Goal: Task Accomplishment & Management: Use online tool/utility

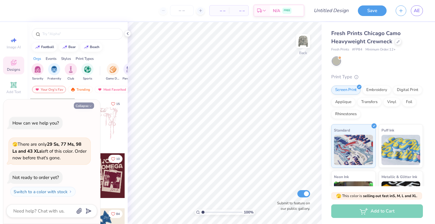
click at [87, 106] on button "Collapse" at bounding box center [84, 106] width 20 height 6
type textarea "x"
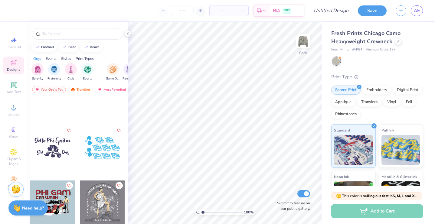
scroll to position [7499, 0]
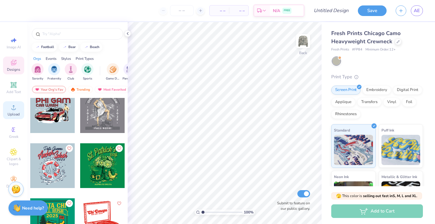
click at [17, 116] on span "Upload" at bounding box center [14, 114] width 12 height 5
click at [15, 88] on icon at bounding box center [13, 84] width 7 height 7
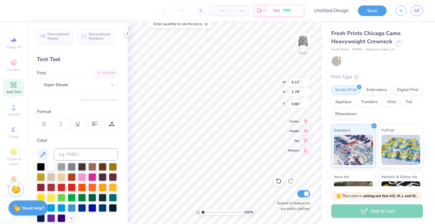
type textarea "T"
type textarea "AS"
click at [109, 83] on div at bounding box center [112, 85] width 11 height 11
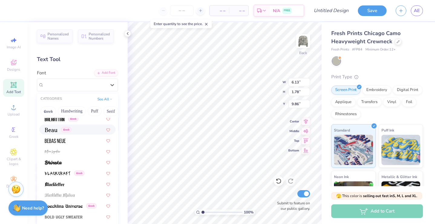
scroll to position [284, 0]
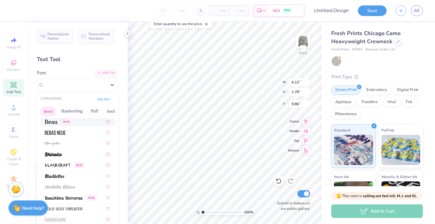
click at [45, 109] on button "Greek" at bounding box center [48, 112] width 15 height 10
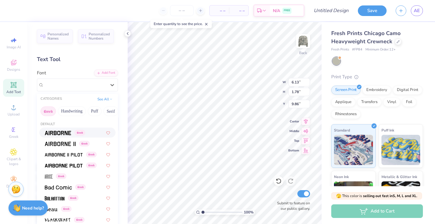
click at [54, 131] on img at bounding box center [58, 133] width 26 height 4
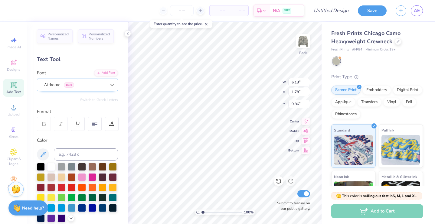
click at [110, 84] on icon at bounding box center [112, 85] width 6 height 6
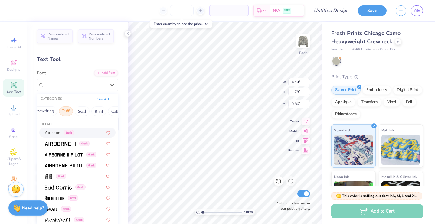
scroll to position [0, 33]
click at [97, 112] on button "Bold" at bounding box center [94, 112] width 15 height 10
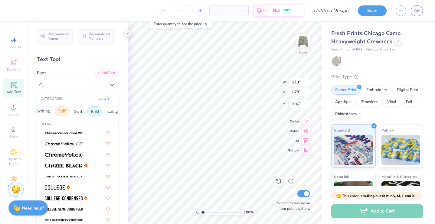
click at [63, 110] on button "Puff" at bounding box center [62, 112] width 14 height 10
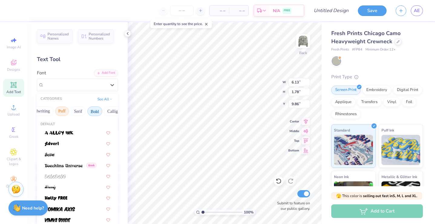
click at [96, 110] on button "Bold" at bounding box center [94, 112] width 15 height 10
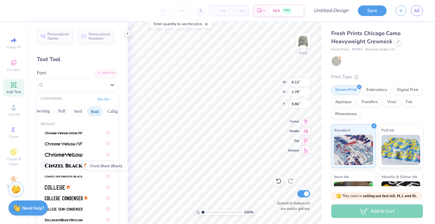
click at [77, 165] on img at bounding box center [64, 166] width 38 height 4
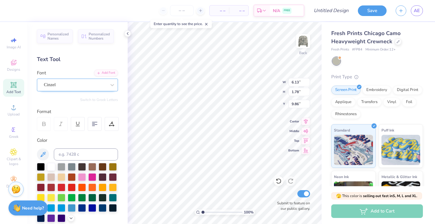
click at [83, 82] on div "Cinzel" at bounding box center [75, 84] width 64 height 9
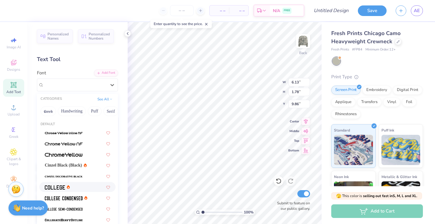
click at [60, 188] on img at bounding box center [55, 187] width 20 height 4
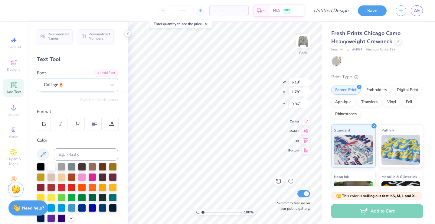
click at [84, 82] on div "College" at bounding box center [75, 84] width 64 height 9
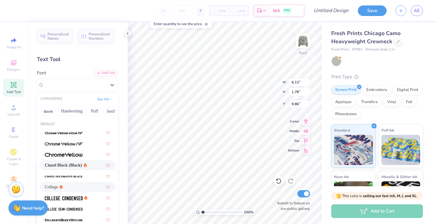
click at [75, 165] on span "Cinzel Black (Black)" at bounding box center [63, 165] width 37 height 6
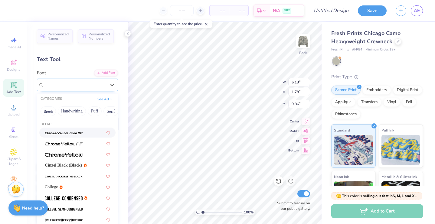
click at [100, 83] on div "Cinzel" at bounding box center [75, 84] width 64 height 9
click at [59, 113] on button "Serif" at bounding box center [54, 112] width 15 height 10
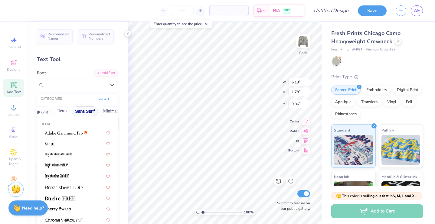
scroll to position [0, 113]
click at [62, 110] on button "Retro" at bounding box center [60, 112] width 16 height 10
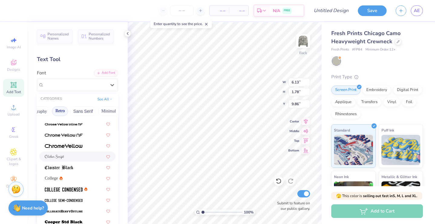
scroll to position [203, 0]
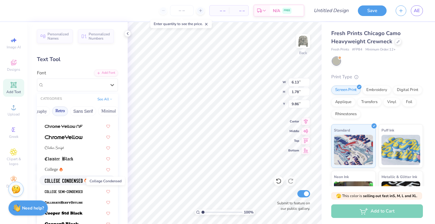
click at [67, 181] on img at bounding box center [64, 181] width 38 height 4
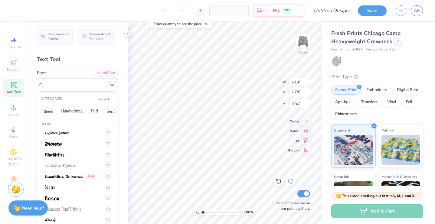
click at [95, 84] on div "College Condensed" at bounding box center [75, 84] width 64 height 9
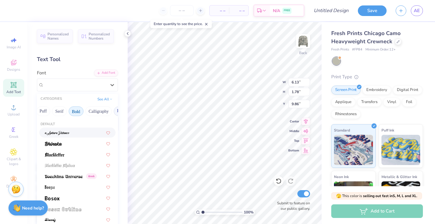
click at [79, 113] on button "Bold" at bounding box center [76, 112] width 15 height 10
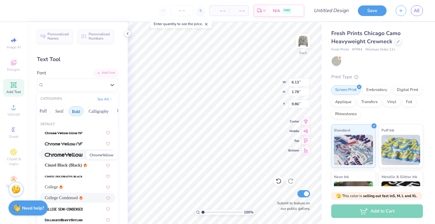
click at [79, 158] on span at bounding box center [64, 154] width 38 height 6
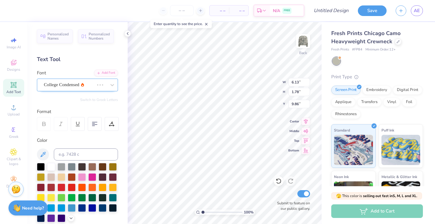
click at [91, 81] on div at bounding box center [69, 85] width 50 height 8
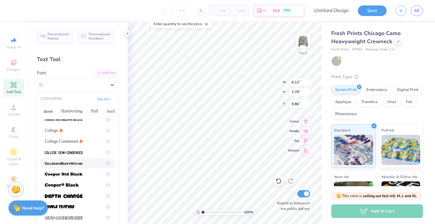
scroll to position [57, 0]
click at [78, 192] on div at bounding box center [77, 195] width 76 height 10
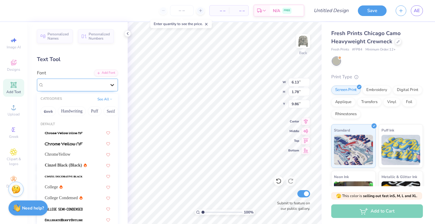
click at [111, 82] on icon at bounding box center [112, 85] width 6 height 6
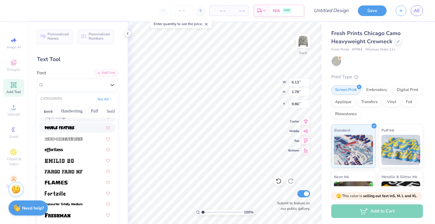
scroll to position [139, 0]
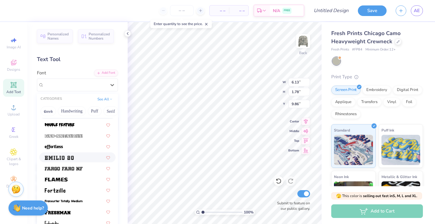
click at [84, 157] on div at bounding box center [77, 157] width 65 height 6
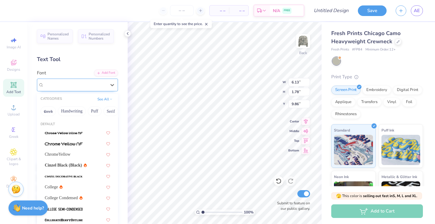
click at [96, 85] on div "[PERSON_NAME] 20" at bounding box center [75, 84] width 64 height 9
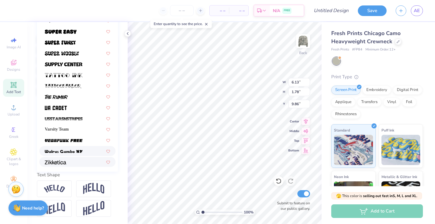
scroll to position [128, 0]
click at [69, 129] on span "Varsity Team" at bounding box center [57, 129] width 24 height 6
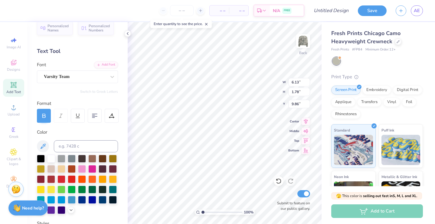
scroll to position [8, 0]
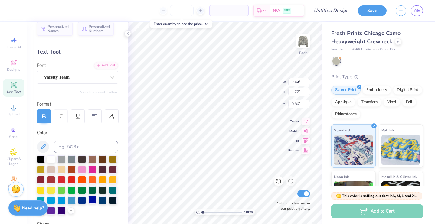
click at [92, 197] on div at bounding box center [92, 200] width 8 height 8
click at [82, 170] on div at bounding box center [82, 169] width 8 height 8
click at [93, 171] on div at bounding box center [92, 169] width 8 height 8
click at [93, 203] on div at bounding box center [92, 200] width 8 height 8
click at [88, 203] on div at bounding box center [92, 200] width 8 height 8
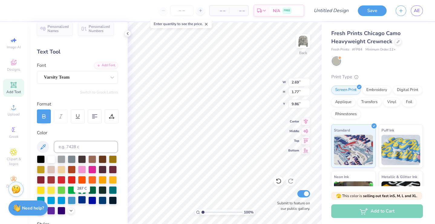
click at [80, 202] on div at bounding box center [82, 200] width 8 height 8
click at [83, 202] on div at bounding box center [82, 200] width 8 height 8
click at [102, 202] on div at bounding box center [103, 200] width 8 height 8
type input "5.52"
type input "3.51"
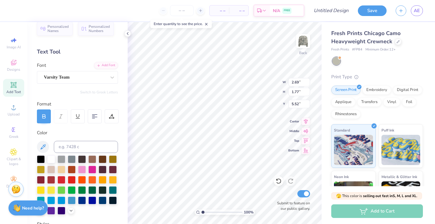
type input "2.32"
type input "5.63"
click at [305, 43] on img at bounding box center [303, 41] width 24 height 24
click at [19, 64] on div "Designs" at bounding box center [13, 66] width 21 height 18
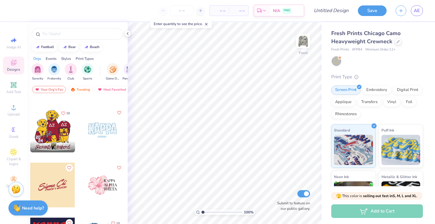
scroll to position [992, 0]
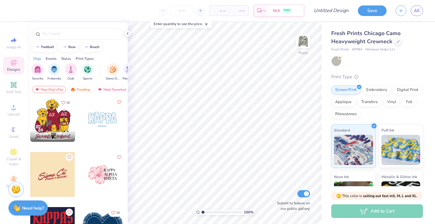
click at [82, 158] on div at bounding box center [102, 174] width 45 height 45
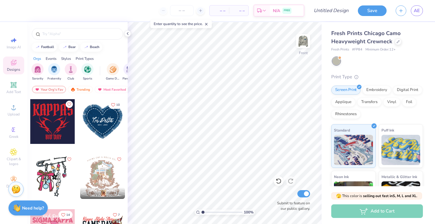
scroll to position [1101, 0]
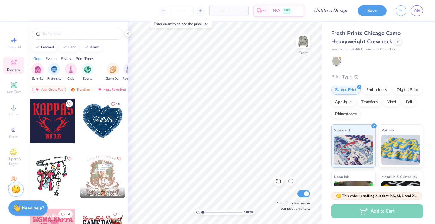
click at [96, 123] on div at bounding box center [102, 121] width 45 height 45
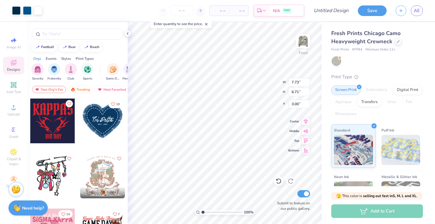
type input "11.41"
type input "9.91"
type input "6.75"
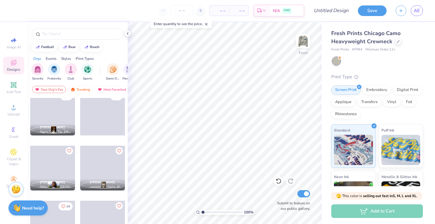
scroll to position [15592, 0]
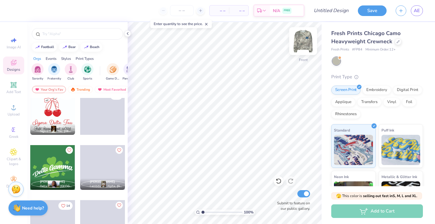
click at [309, 42] on img at bounding box center [303, 41] width 24 height 24
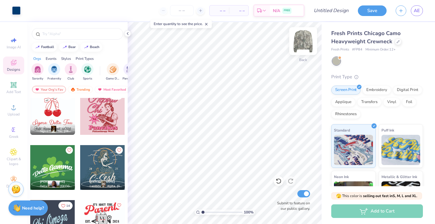
click at [300, 47] on img at bounding box center [303, 41] width 24 height 24
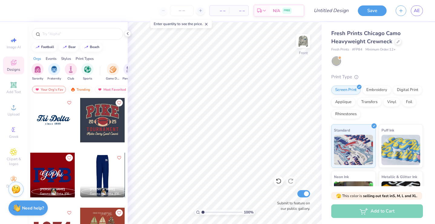
scroll to position [6940, 0]
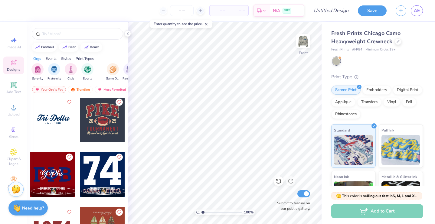
click at [97, 177] on div at bounding box center [102, 174] width 45 height 45
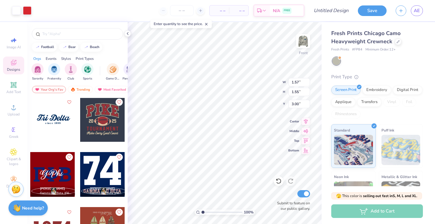
type input "5.09"
type input "5.03"
type input "10.62"
type input "10.49"
type input "12.44"
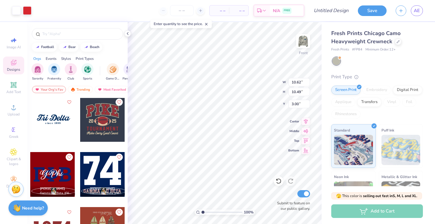
type input "12.29"
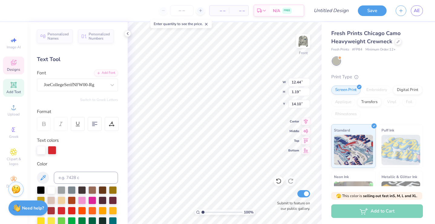
scroll to position [0, 0]
type textarea "G"
type textarea "S"
type textarea "Aggie sweethearts"
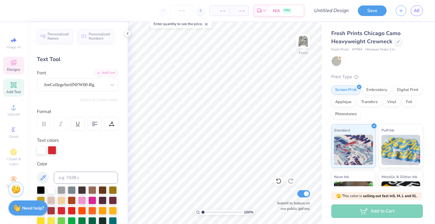
click at [18, 63] on div "Designs" at bounding box center [13, 66] width 21 height 18
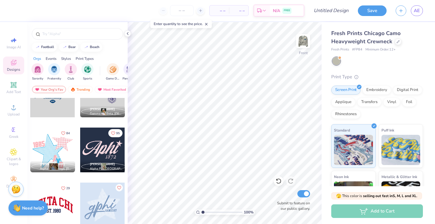
scroll to position [358, 0]
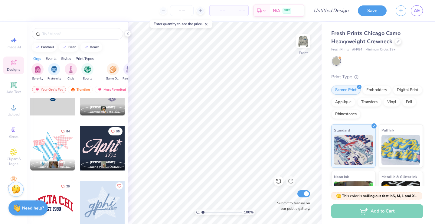
click at [96, 150] on div at bounding box center [102, 148] width 45 height 45
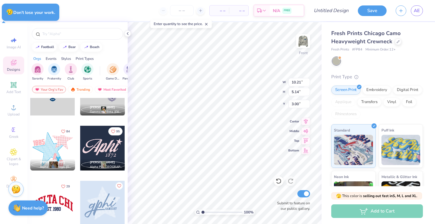
type input "10.21"
type input "5.14"
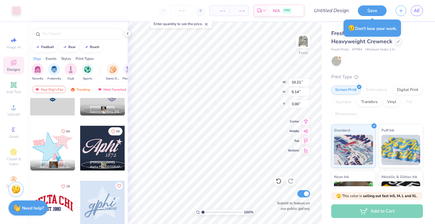
type input "13.19"
type input "6.64"
type input "5.94"
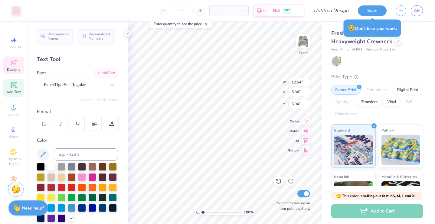
type input "5.94"
type textarea "A"
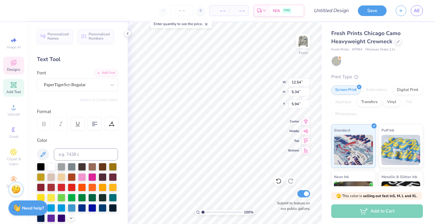
scroll to position [0, 0]
type textarea "S"
type textarea "a"
type textarea "Aggie"
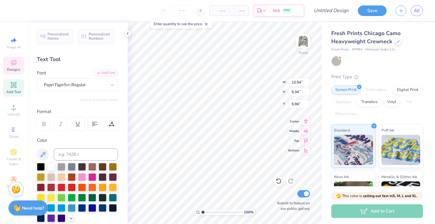
type input "2.10"
type input "2.06"
type input "3.66"
type input "13.84"
type input "5.23"
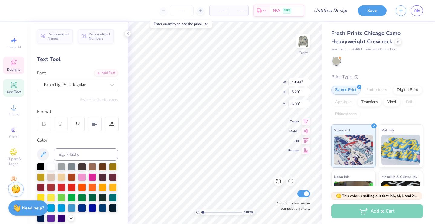
type input "5.72"
type input "2.10"
type input "2.06"
type input "5.38"
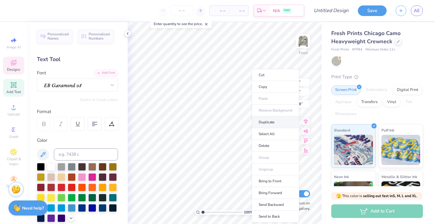
click at [260, 123] on li "Duplicate" at bounding box center [276, 122] width 48 height 12
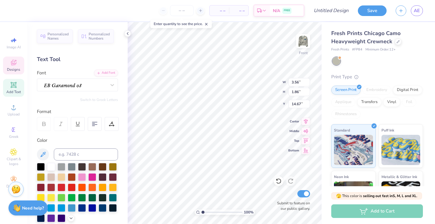
type input "11.46"
type textarea "1"
type textarea "Sweethearts"
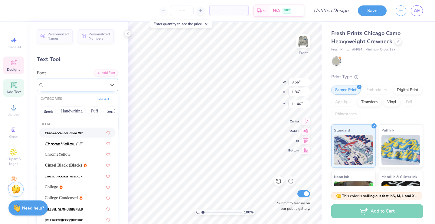
click at [97, 87] on div at bounding box center [75, 84] width 64 height 9
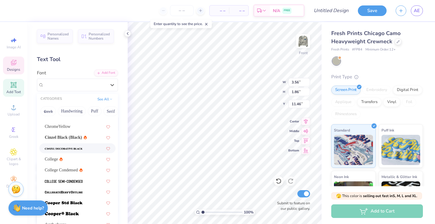
scroll to position [28, 0]
click at [70, 110] on button "Handwriting" at bounding box center [72, 112] width 28 height 10
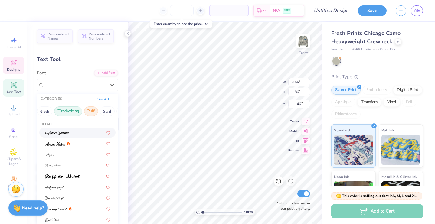
click at [93, 110] on button "Puff" at bounding box center [91, 112] width 14 height 10
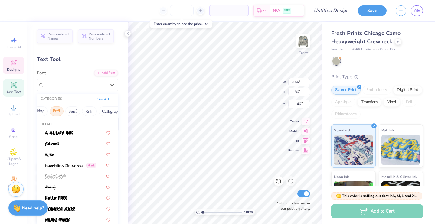
scroll to position [0, 41]
click at [91, 114] on button "Bold" at bounding box center [86, 112] width 15 height 10
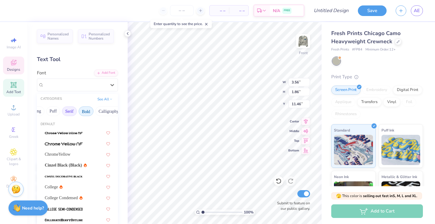
click at [70, 113] on button "Serif" at bounding box center [69, 112] width 15 height 10
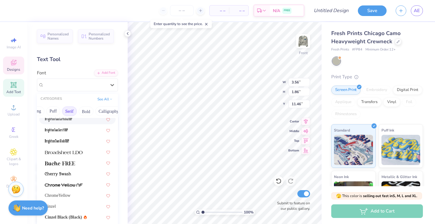
scroll to position [43, 0]
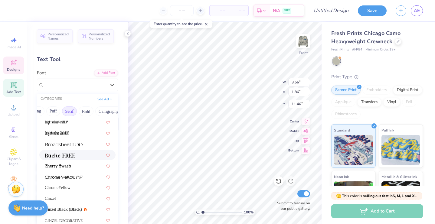
click at [70, 155] on img at bounding box center [60, 155] width 30 height 4
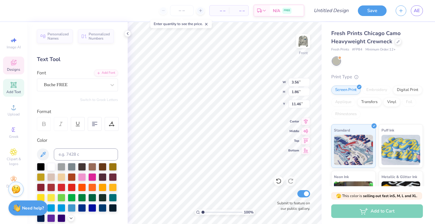
scroll to position [0, 1]
type input "10.44"
type input "9.78"
type input "1.29"
type input "10.84"
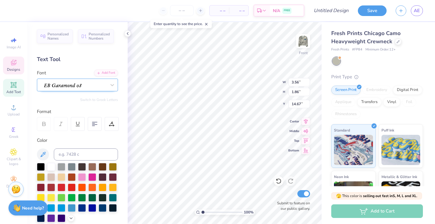
click at [104, 89] on div at bounding box center [75, 85] width 62 height 8
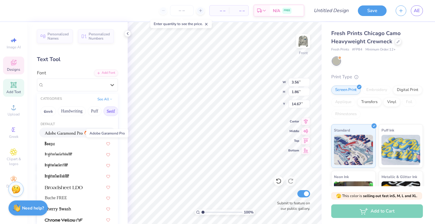
click at [74, 133] on img at bounding box center [64, 133] width 38 height 4
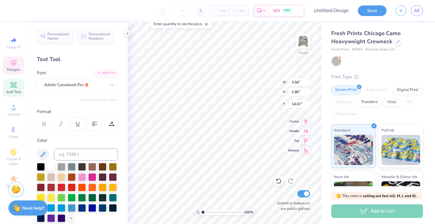
type input "4.20"
type input "1.60"
type input "14.60"
type input "9.78"
type input "1.29"
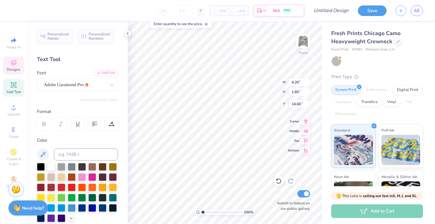
type input "10.84"
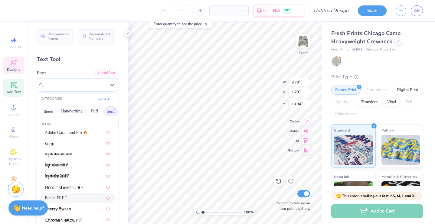
click at [69, 88] on div at bounding box center [75, 85] width 62 height 8
click at [63, 187] on img at bounding box center [64, 187] width 38 height 4
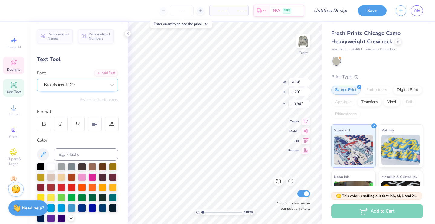
type input "10.31"
type input "1.31"
type input "10.83"
click at [279, 180] on icon at bounding box center [279, 181] width 6 height 6
type input "9.78"
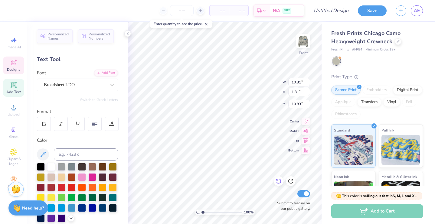
type input "1.29"
type input "10.84"
click at [105, 85] on div "Buche FREE" at bounding box center [75, 84] width 64 height 9
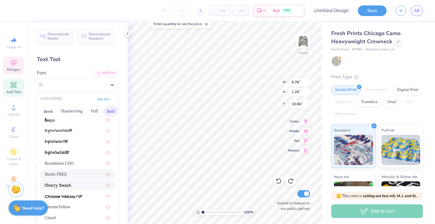
scroll to position [22, 0]
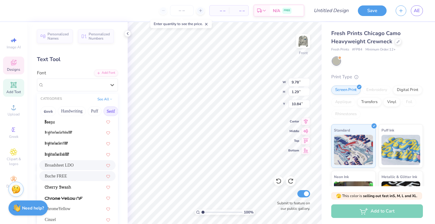
click at [79, 167] on div "Broadsheet LDO" at bounding box center [77, 165] width 65 height 6
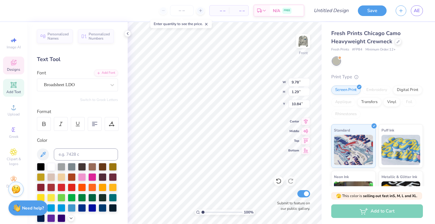
type input "10.31"
type input "1.31"
type input "10.83"
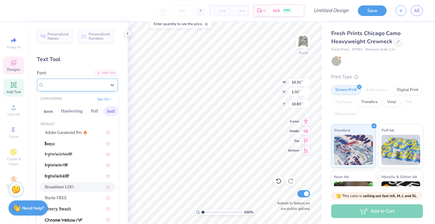
click at [99, 85] on div "Broadsheet LDO" at bounding box center [75, 84] width 64 height 9
click at [75, 112] on button "Handwriting" at bounding box center [72, 112] width 28 height 10
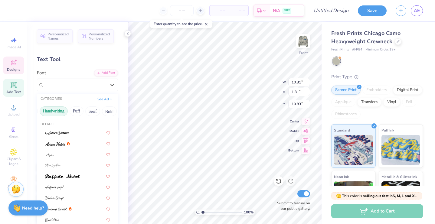
scroll to position [0, 28]
click at [102, 112] on button "Bold" at bounding box center [99, 112] width 15 height 10
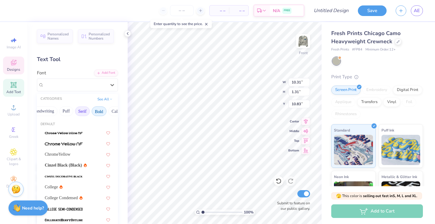
click at [86, 110] on button "Serif" at bounding box center [82, 112] width 15 height 10
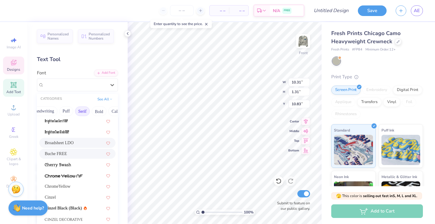
scroll to position [45, 0]
click at [71, 151] on div "Buche FREE" at bounding box center [77, 153] width 65 height 6
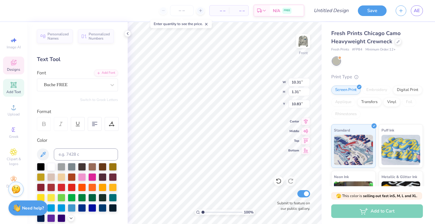
type input "9.78"
type input "1.29"
type input "10.84"
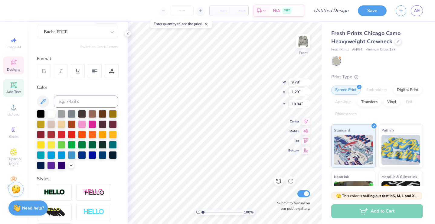
scroll to position [54, 0]
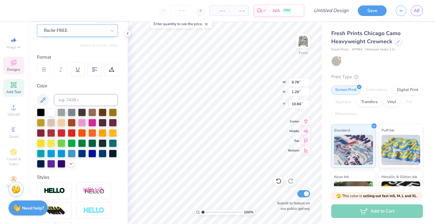
click at [84, 33] on div "Buche FREE" at bounding box center [75, 30] width 64 height 9
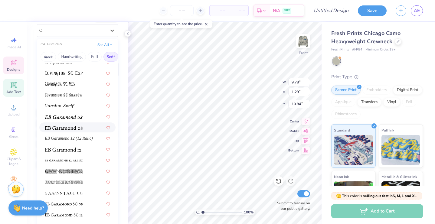
scroll to position [326, 0]
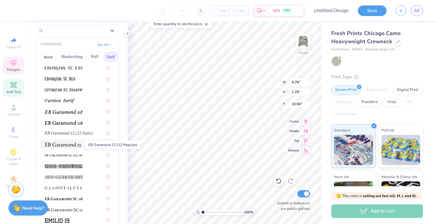
click at [73, 144] on img at bounding box center [63, 145] width 37 height 4
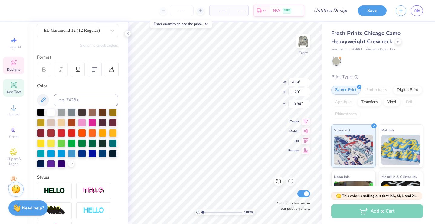
type input "7.74"
type input "1.27"
type input "10.85"
click at [279, 182] on icon at bounding box center [279, 181] width 6 height 6
type input "9.78"
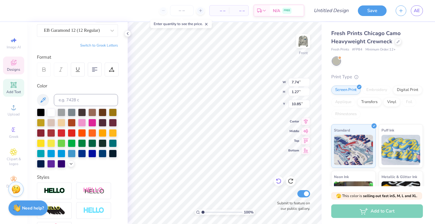
type input "1.29"
type input "10.84"
type input "4.20"
type input "1.60"
type input "14.60"
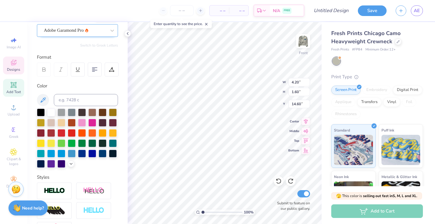
click at [56, 34] on div at bounding box center [75, 30] width 62 height 8
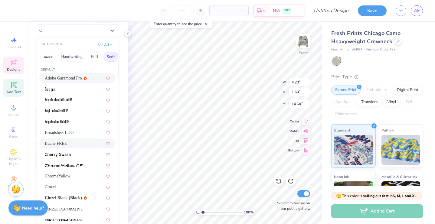
click at [63, 140] on div "Buche FREE" at bounding box center [77, 144] width 76 height 10
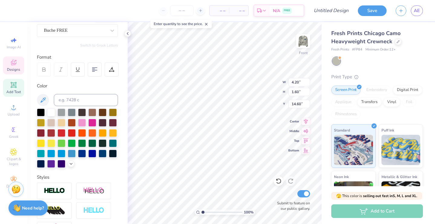
type input "4.59"
type input "1.53"
type input "14.64"
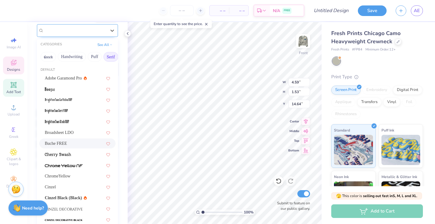
click at [94, 31] on div "Buche FREE" at bounding box center [75, 30] width 64 height 9
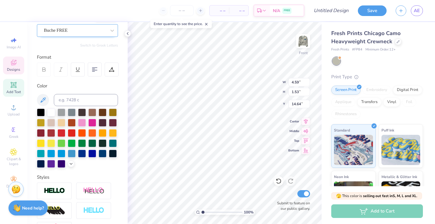
click at [82, 28] on div "Buche FREE" at bounding box center [75, 30] width 64 height 9
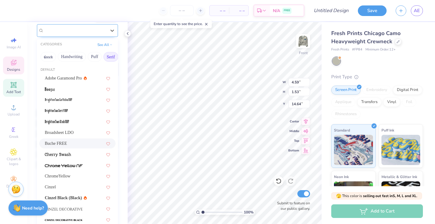
type input "9.78"
type input "1.29"
type input "10.84"
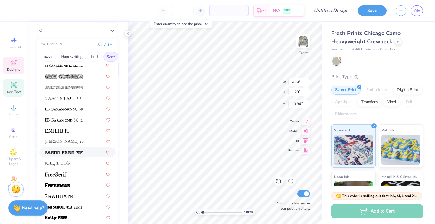
scroll to position [421, 0]
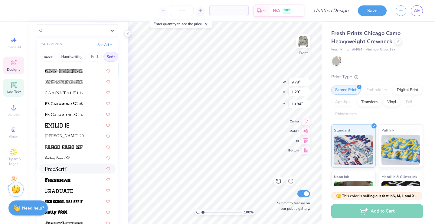
click at [82, 168] on div at bounding box center [77, 169] width 65 height 6
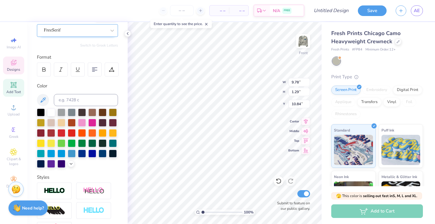
type input "8.00"
type input "1.21"
type input "10.87"
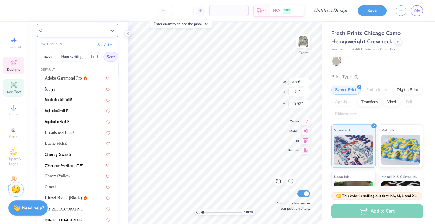
click at [84, 30] on div "FreeSerif" at bounding box center [75, 30] width 64 height 9
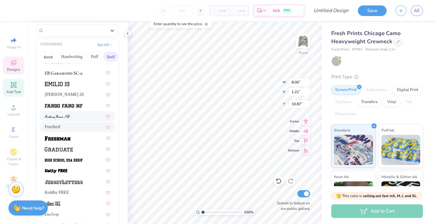
scroll to position [468, 0]
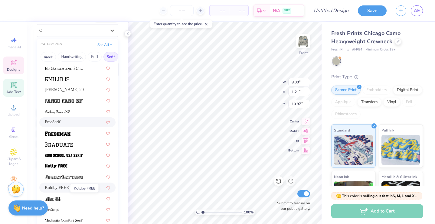
click at [53, 190] on span "Koldby FREE" at bounding box center [57, 188] width 24 height 6
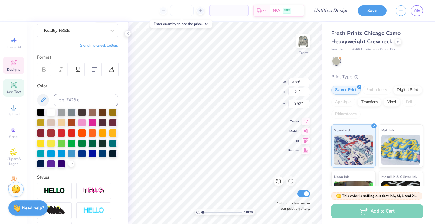
type input "8.32"
type input "1.17"
type input "10.90"
click at [103, 26] on div "Koldby FREE" at bounding box center [75, 30] width 64 height 9
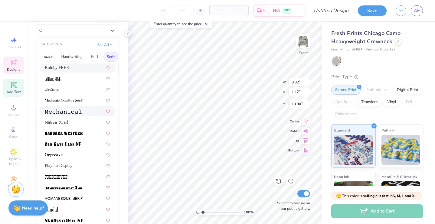
scroll to position [588, 0]
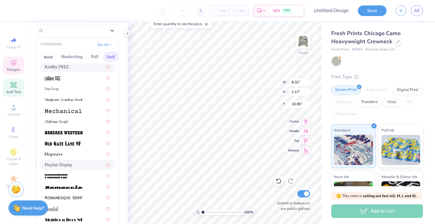
click at [79, 165] on div "Playfair Display" at bounding box center [77, 165] width 65 height 6
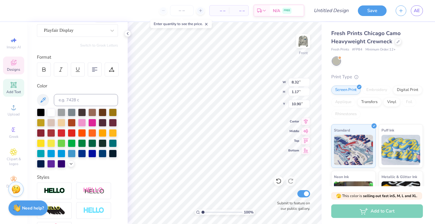
type input "9.40"
type input "1.39"
type input "10.79"
click at [275, 180] on div at bounding box center [279, 181] width 10 height 10
type input "8.32"
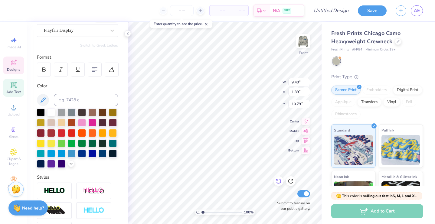
type input "1.17"
type input "10.90"
click at [278, 182] on icon at bounding box center [279, 181] width 6 height 6
type input "8.00"
type input "1.21"
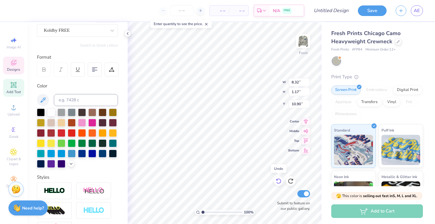
type input "10.87"
click at [278, 182] on icon at bounding box center [279, 181] width 6 height 6
type input "9.78"
type input "1.29"
type input "10.84"
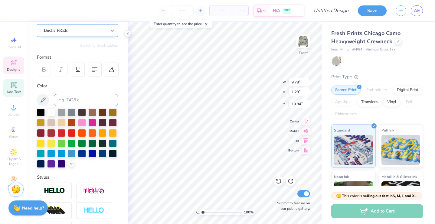
click at [112, 32] on icon at bounding box center [112, 31] width 6 height 6
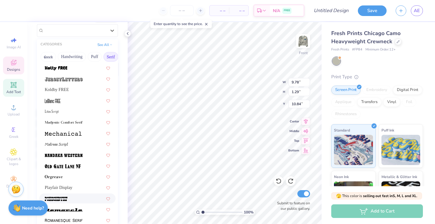
scroll to position [569, 0]
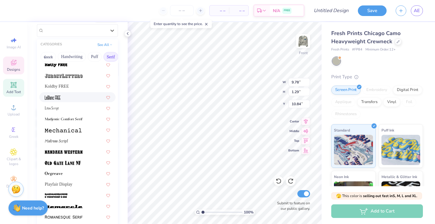
click at [77, 96] on div at bounding box center [77, 97] width 65 height 6
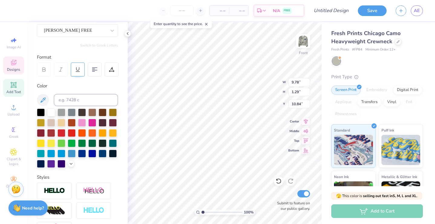
type input "4.57"
type input "1.16"
type input "10.90"
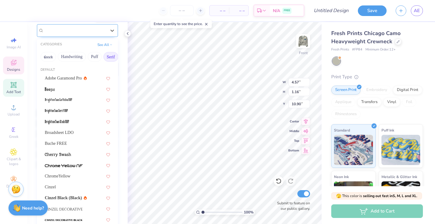
click at [97, 30] on div "[PERSON_NAME] FREE" at bounding box center [75, 30] width 64 height 9
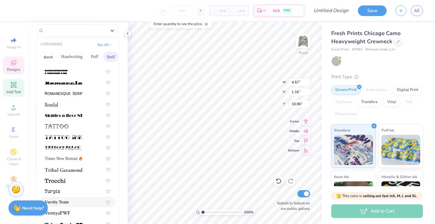
scroll to position [693, 0]
click at [69, 157] on span "Times New Roman" at bounding box center [61, 159] width 33 height 6
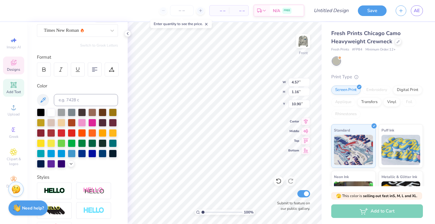
type input "8.30"
type input "1.31"
type input "10.75"
click at [278, 181] on icon at bounding box center [279, 181] width 6 height 6
type input "4.57"
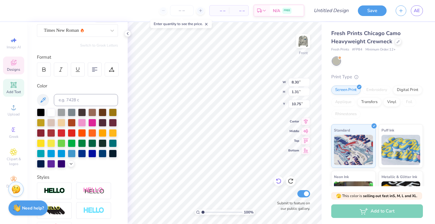
type input "1.16"
type input "10.90"
click at [277, 182] on icon at bounding box center [278, 181] width 5 height 5
type input "9.78"
type input "1.29"
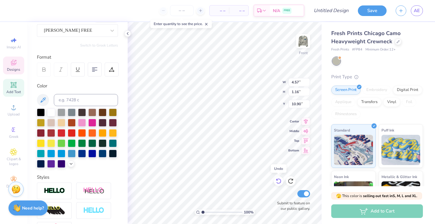
type input "10.84"
click at [277, 182] on icon at bounding box center [278, 181] width 5 height 5
click at [293, 182] on icon at bounding box center [291, 181] width 6 height 6
click at [277, 181] on icon at bounding box center [279, 181] width 6 height 6
click at [288, 182] on icon at bounding box center [291, 181] width 6 height 6
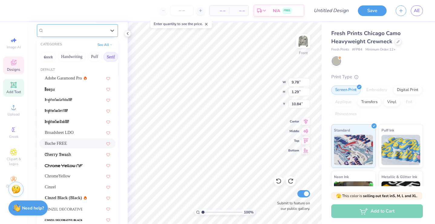
click at [88, 34] on div "Buche FREE" at bounding box center [75, 30] width 64 height 9
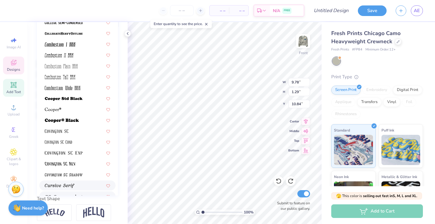
scroll to position [223, 0]
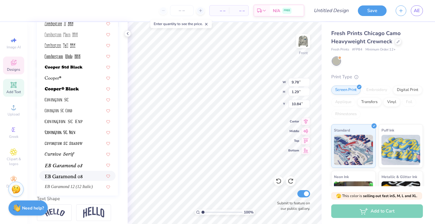
click at [67, 179] on span at bounding box center [64, 176] width 38 height 6
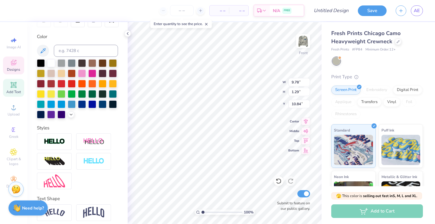
type input "7.69"
type input "1.21"
type input "10.87"
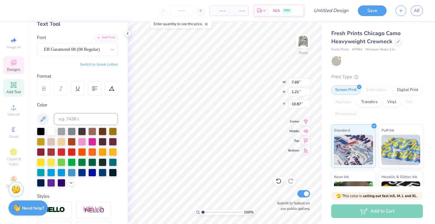
scroll to position [20, 0]
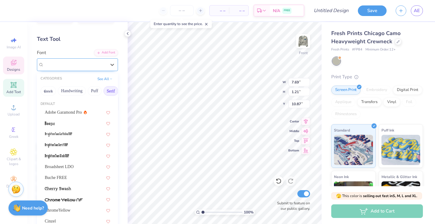
click at [83, 64] on span "EB Garamond 08 (08 Regular)" at bounding box center [72, 64] width 56 height 7
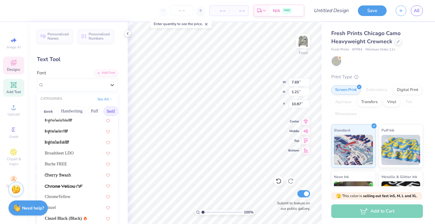
scroll to position [27, 0]
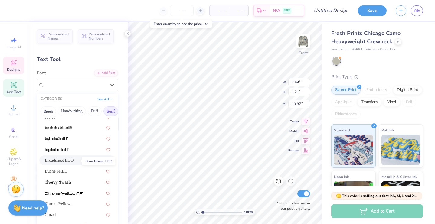
click at [74, 162] on span "Broadsheet LDO" at bounding box center [59, 160] width 29 height 6
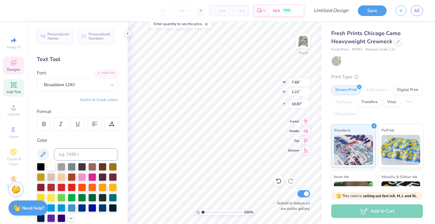
type input "10.31"
type input "1.31"
type input "10.83"
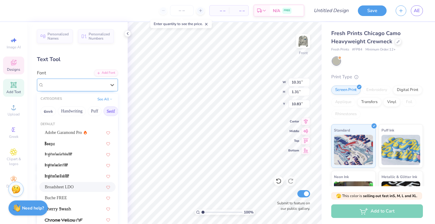
click at [71, 81] on div at bounding box center [75, 85] width 62 height 8
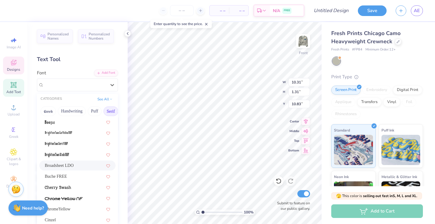
scroll to position [10, 0]
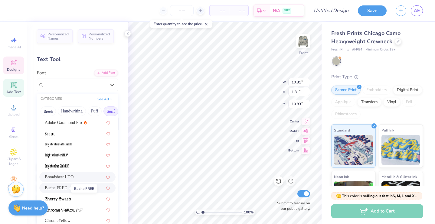
click at [62, 188] on span "Buche FREE" at bounding box center [56, 188] width 22 height 6
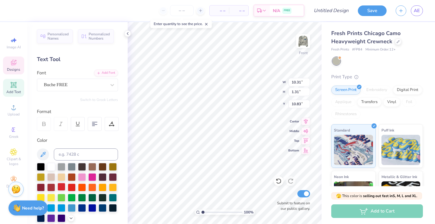
type input "9.78"
type input "1.29"
type input "10.84"
type input "8.81"
type input "1.16"
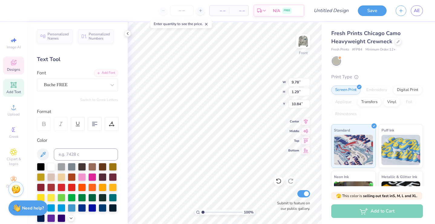
type input "10.96"
type input "10.47"
type input "1.38"
type input "10.75"
type textarea "1"
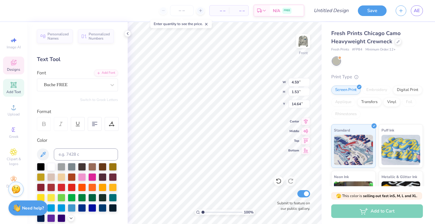
type textarea "2013"
type textarea "2025"
type input "4.05"
type input "1.16"
type input "15.01"
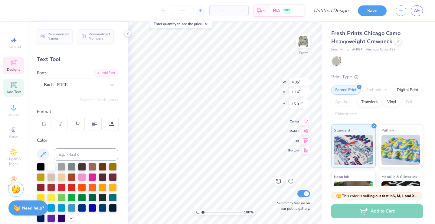
type input "3.34"
type input "0.96"
type input "12.57"
type input "2.93"
type input "0.84"
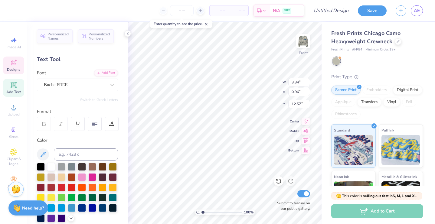
type input "12.69"
type input "13.00"
type input "10.47"
type input "1.38"
type input "10.75"
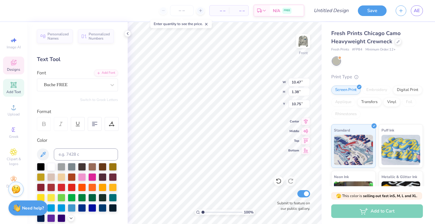
type input "13.84"
type input "5.23"
type input "5.87"
type input "2.10"
type input "2.06"
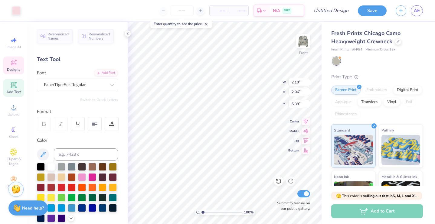
type input "5.59"
type input "13.25"
type input "10.47"
type input "1.38"
type input "11.44"
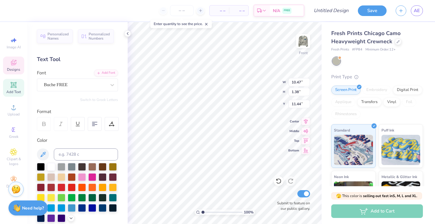
type input "11.10"
type input "12.89"
type input "11.83"
type input "1.56"
type input "11.35"
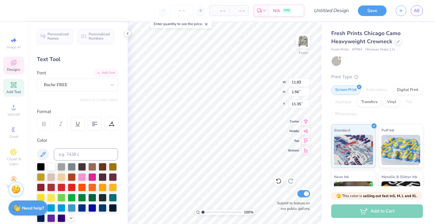
type input "2.93"
type input "0.84"
type input "13.45"
type input "11.83"
type input "1.56"
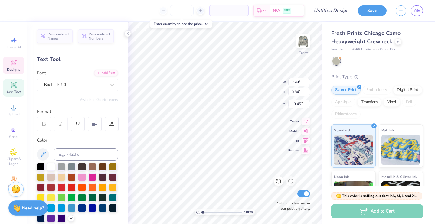
type input "11.35"
type input "10.92"
type input "1.44"
type input "11.47"
type input "11.10"
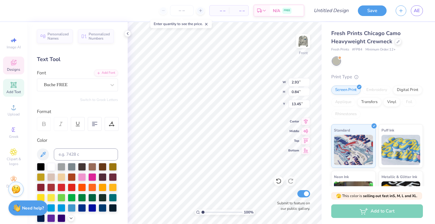
type input "13.15"
